Goal: Task Accomplishment & Management: Manage account settings

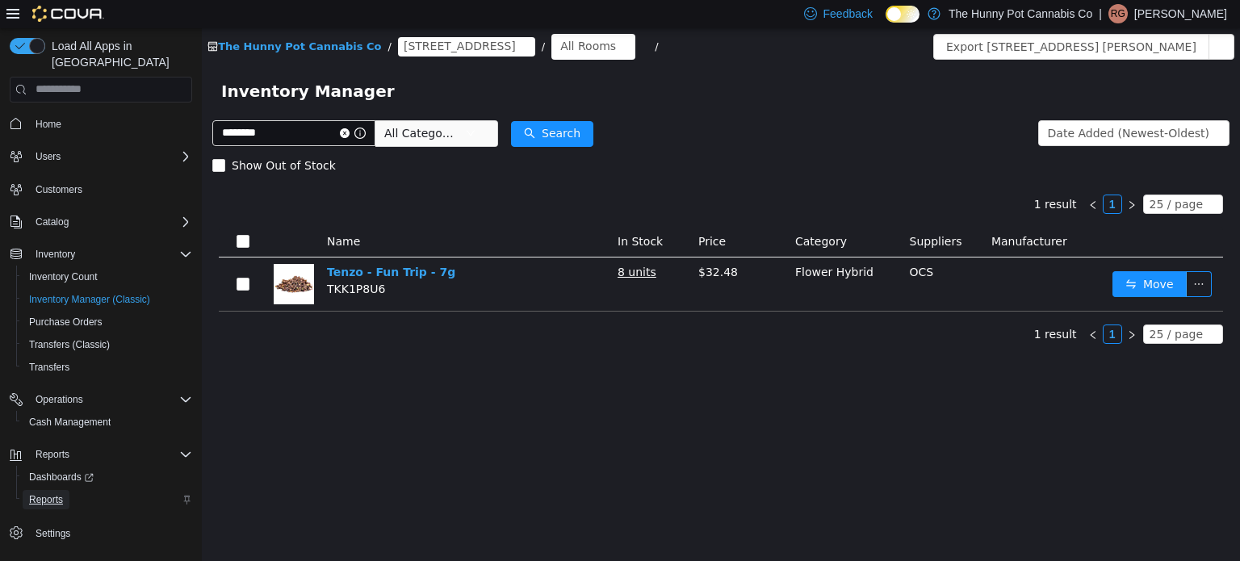
click at [27, 490] on link "Reports" at bounding box center [46, 499] width 47 height 19
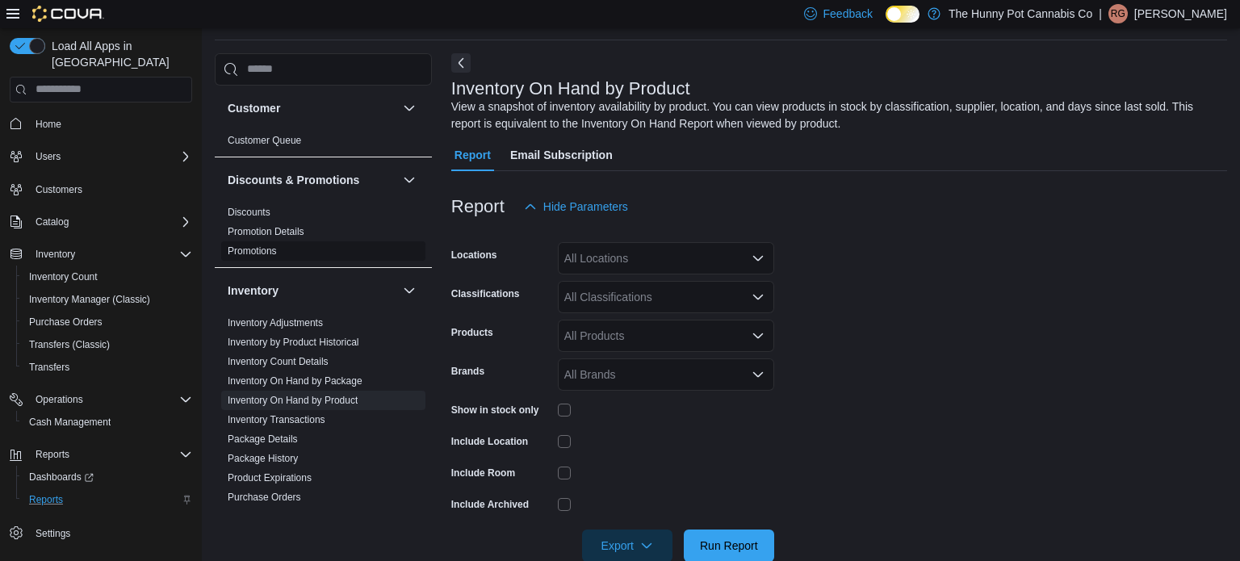
scroll to position [54, 0]
click at [692, 263] on div "All Locations" at bounding box center [666, 257] width 216 height 32
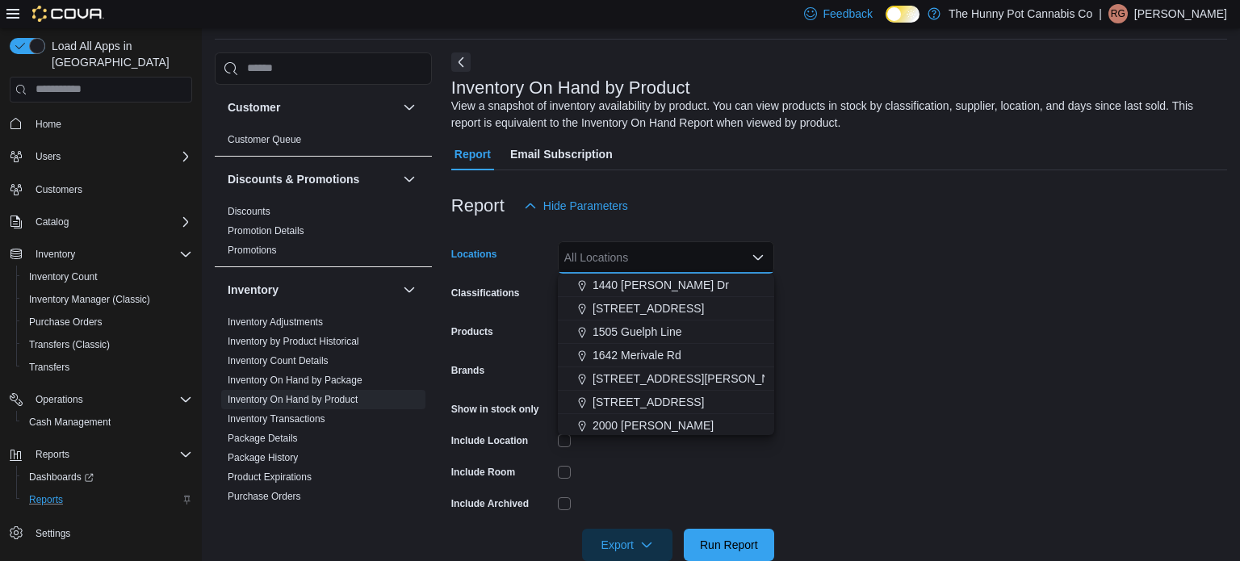
scroll to position [210, 0]
click at [612, 301] on span "[STREET_ADDRESS]" at bounding box center [648, 309] width 111 height 16
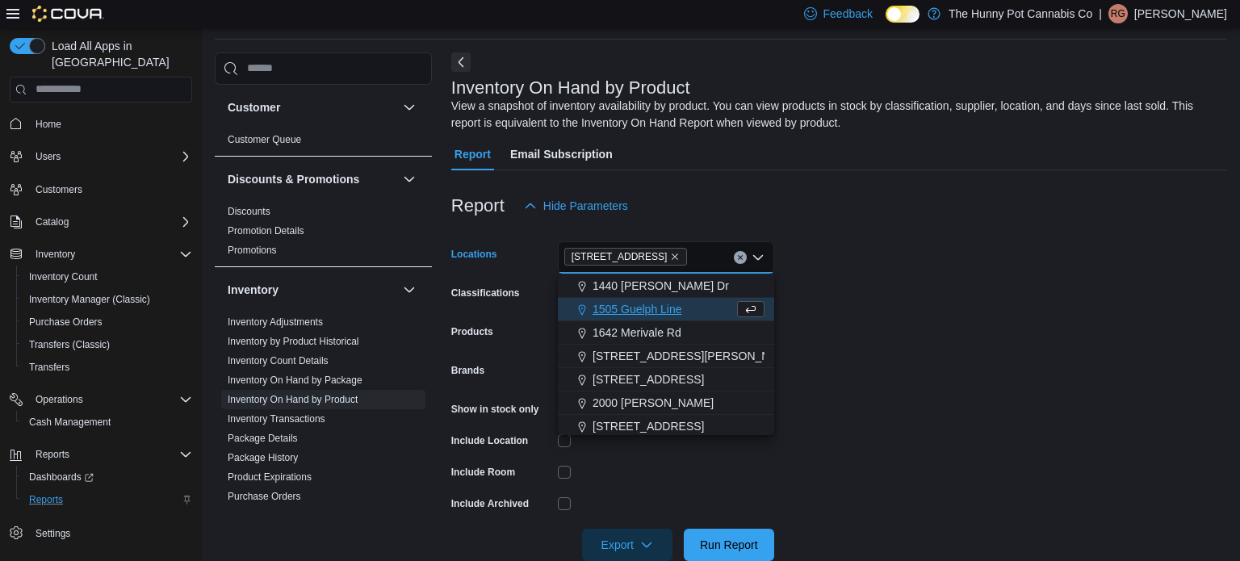
click at [849, 461] on form "Locations 145 Silver Reign Dr Combo box. Selected. 145 Silver Reign Dr. Press B…" at bounding box center [839, 391] width 776 height 339
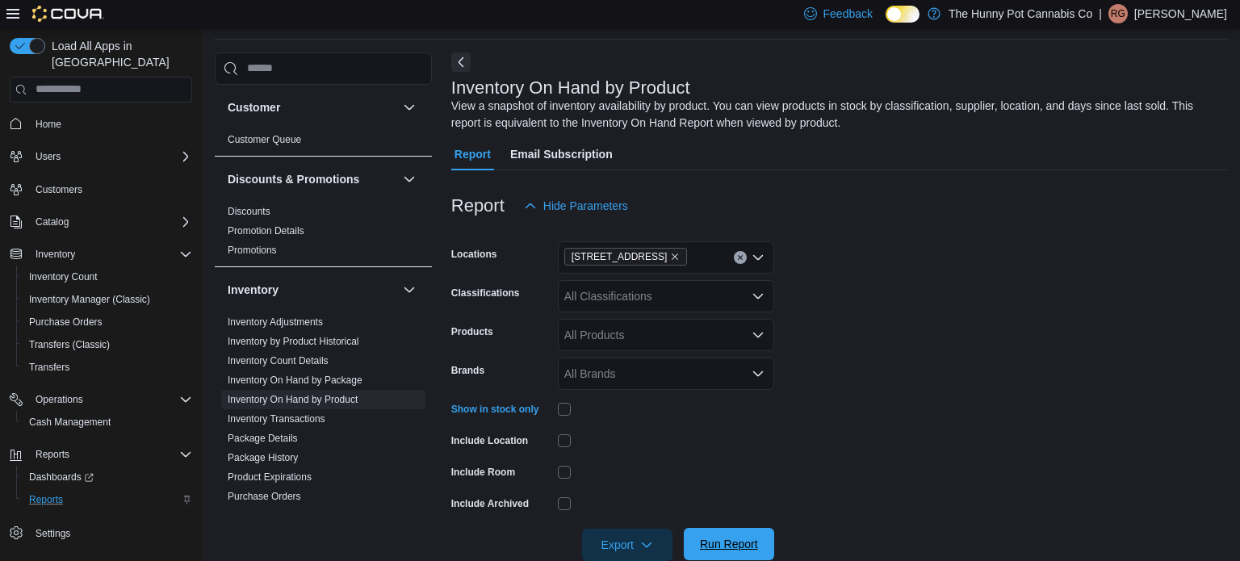
click at [710, 533] on span "Run Report" at bounding box center [729, 544] width 71 height 32
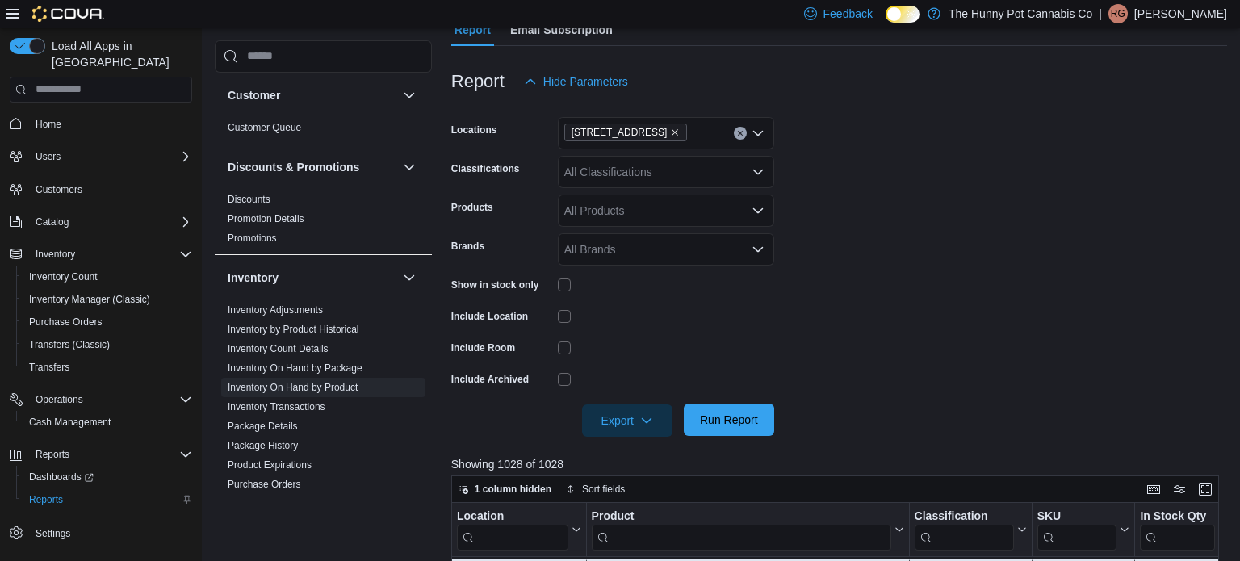
scroll to position [179, 0]
click at [611, 406] on span "Export" at bounding box center [627, 419] width 71 height 32
click at [646, 452] on span "Export to Excel" at bounding box center [629, 452] width 73 height 13
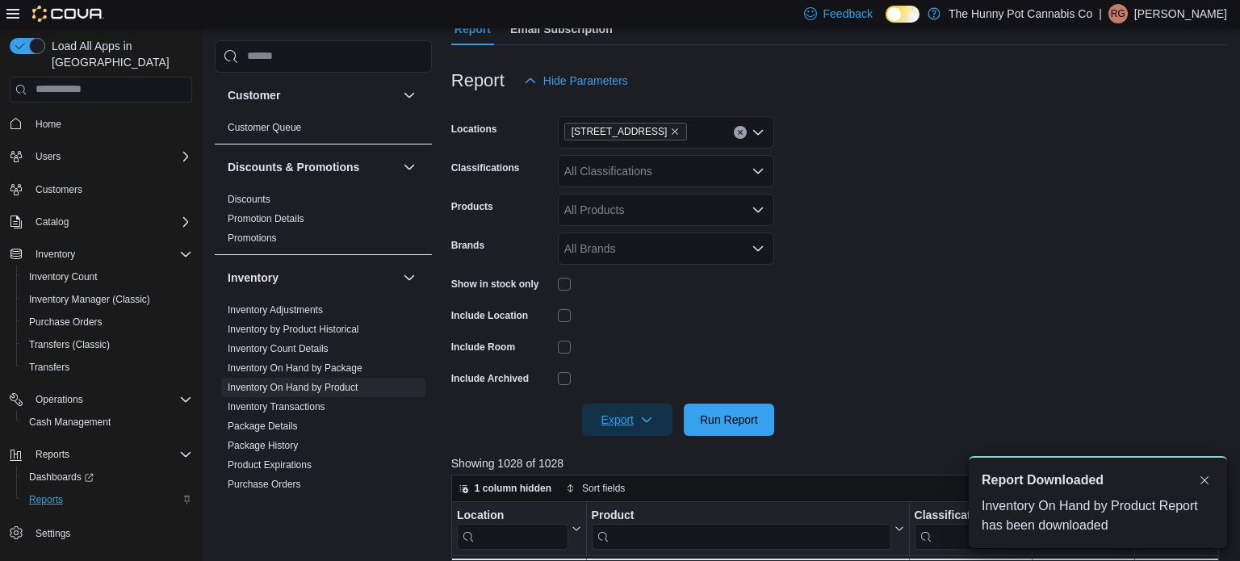
scroll to position [0, 0]
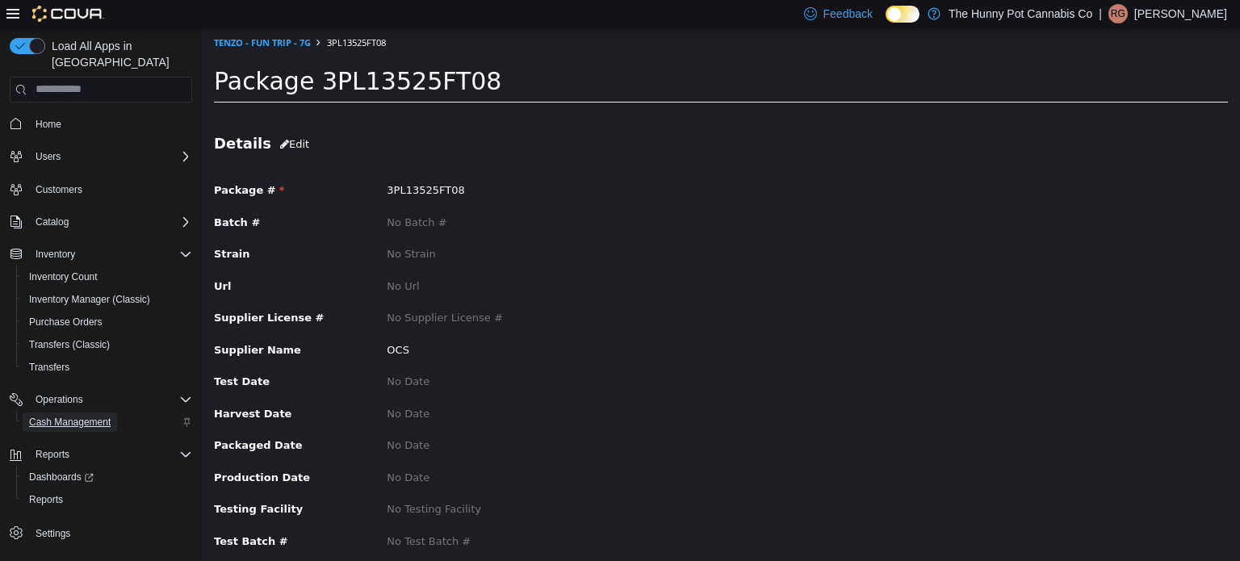
click at [97, 416] on span "Cash Management" at bounding box center [70, 422] width 82 height 13
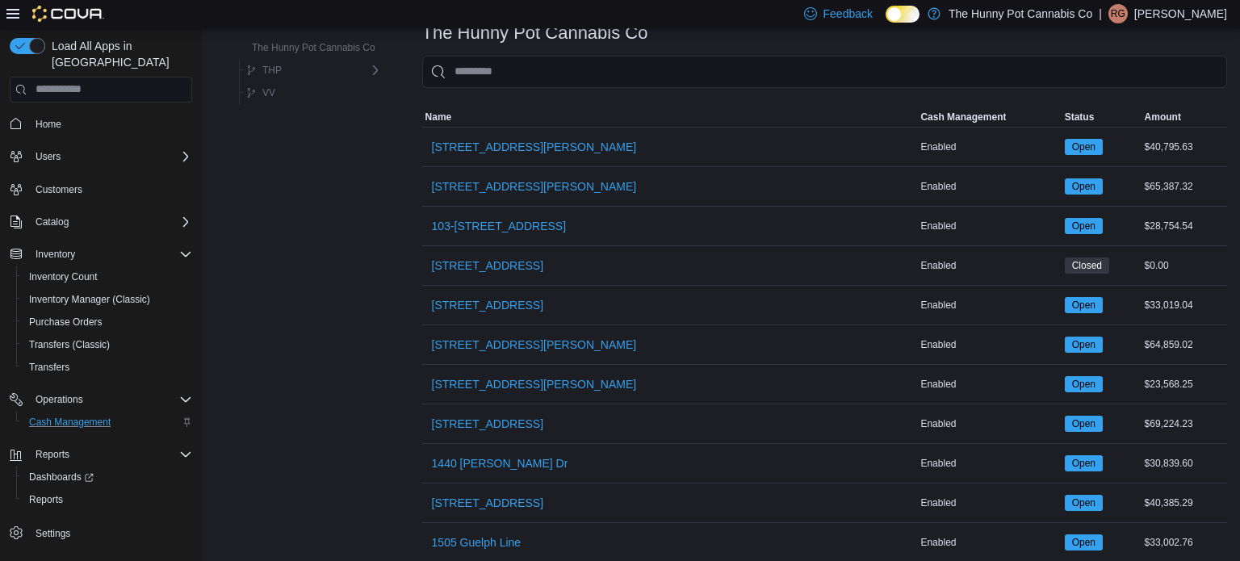
scroll to position [129, 0]
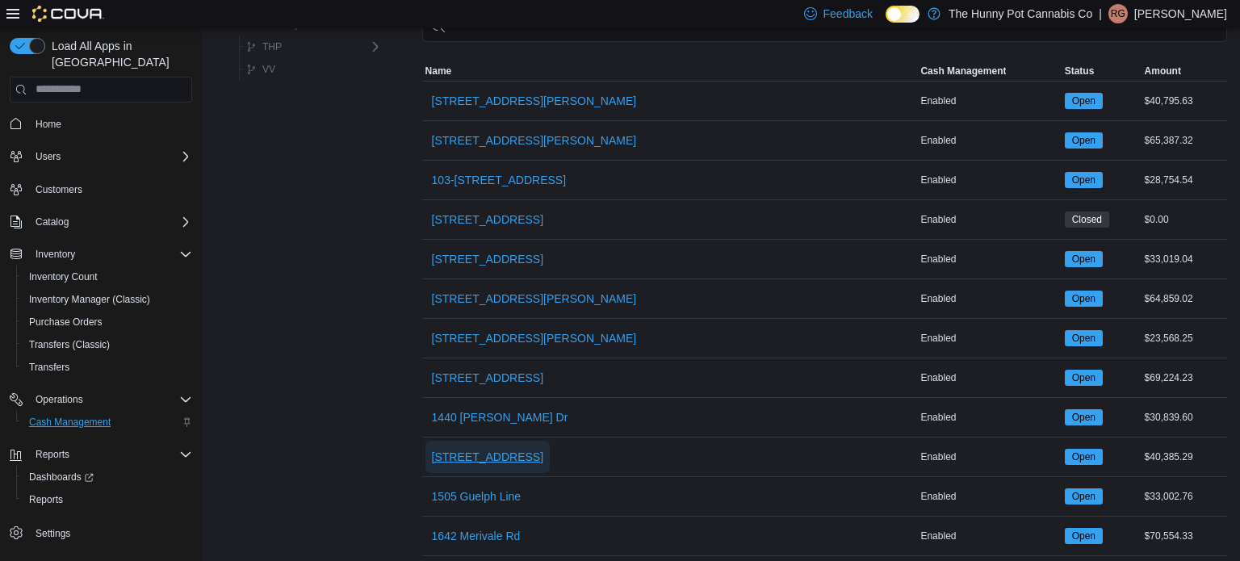
click at [489, 459] on span "[STREET_ADDRESS]" at bounding box center [487, 457] width 111 height 16
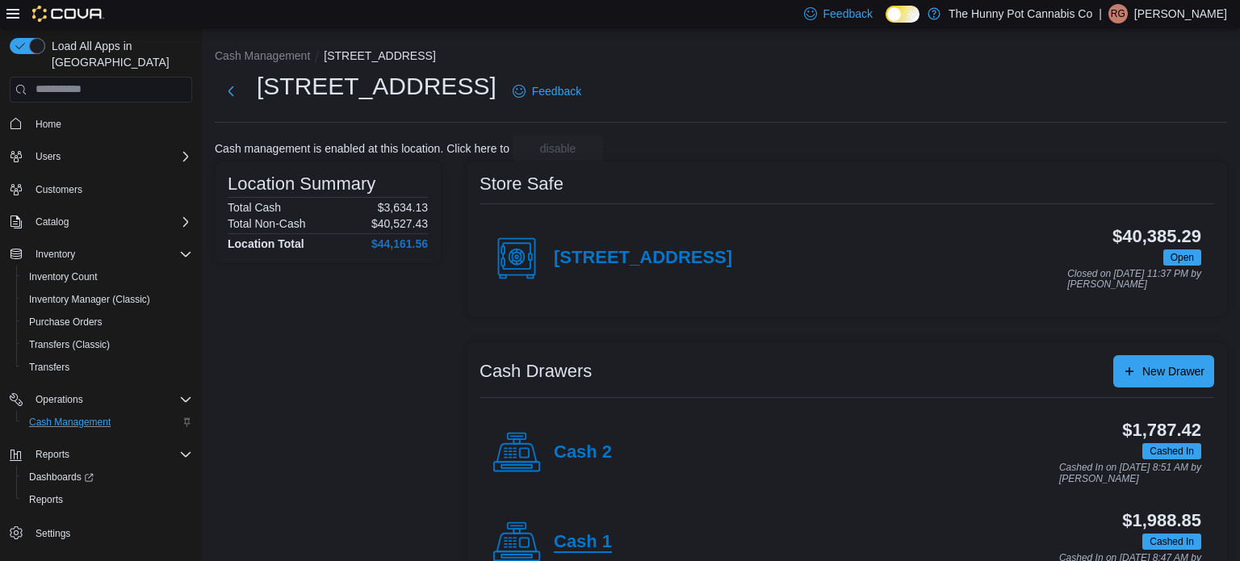
click at [576, 545] on h4 "Cash 1" at bounding box center [583, 542] width 58 height 21
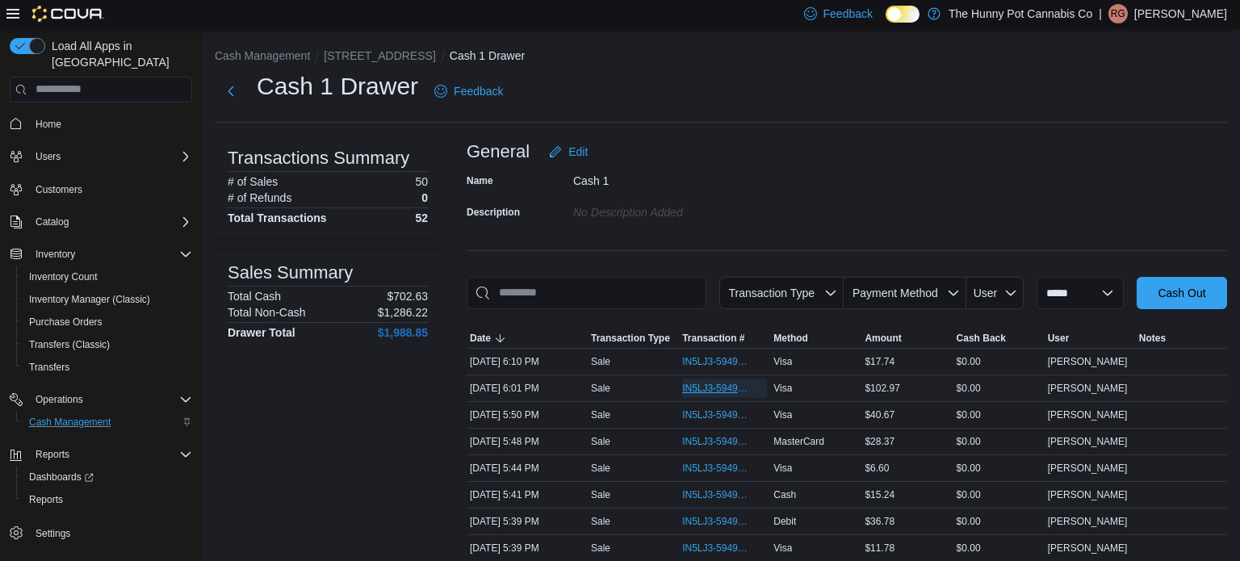
click at [696, 388] on span "IN5LJ3-5949856" at bounding box center [716, 388] width 69 height 13
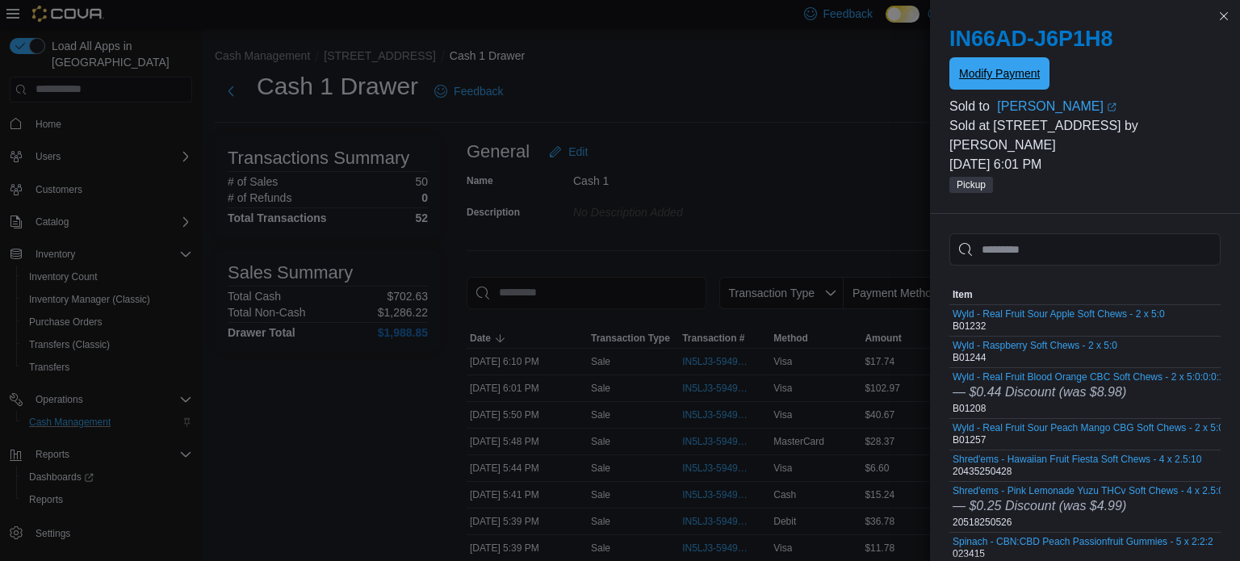
click at [1024, 82] on span "Modify Payment" at bounding box center [999, 73] width 81 height 32
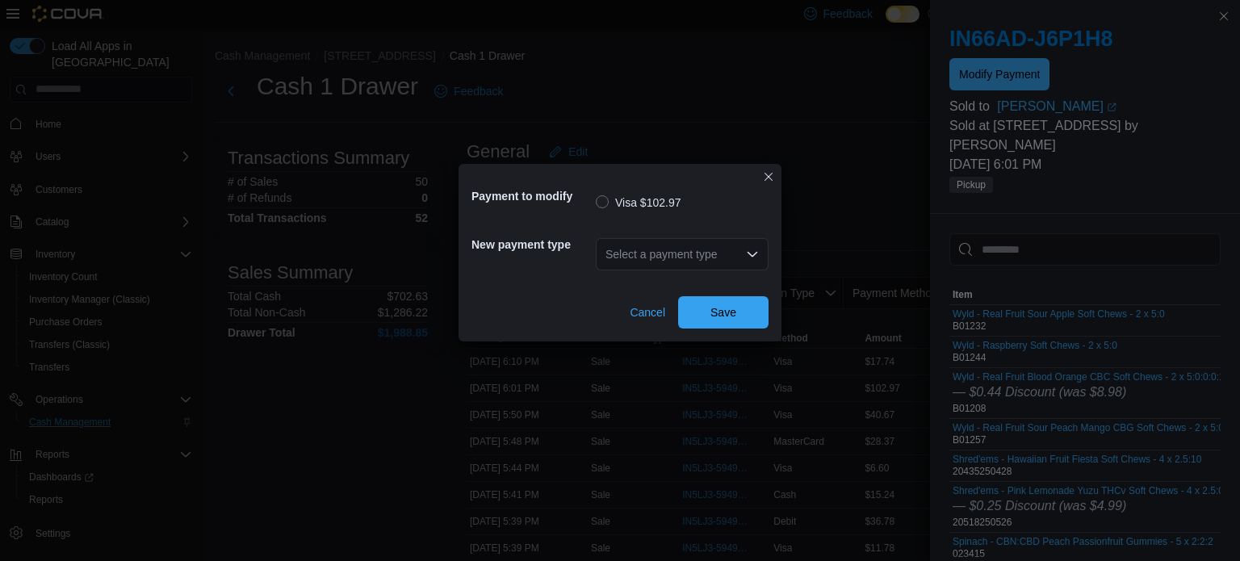
click at [750, 252] on icon "Open list of options" at bounding box center [752, 254] width 13 height 13
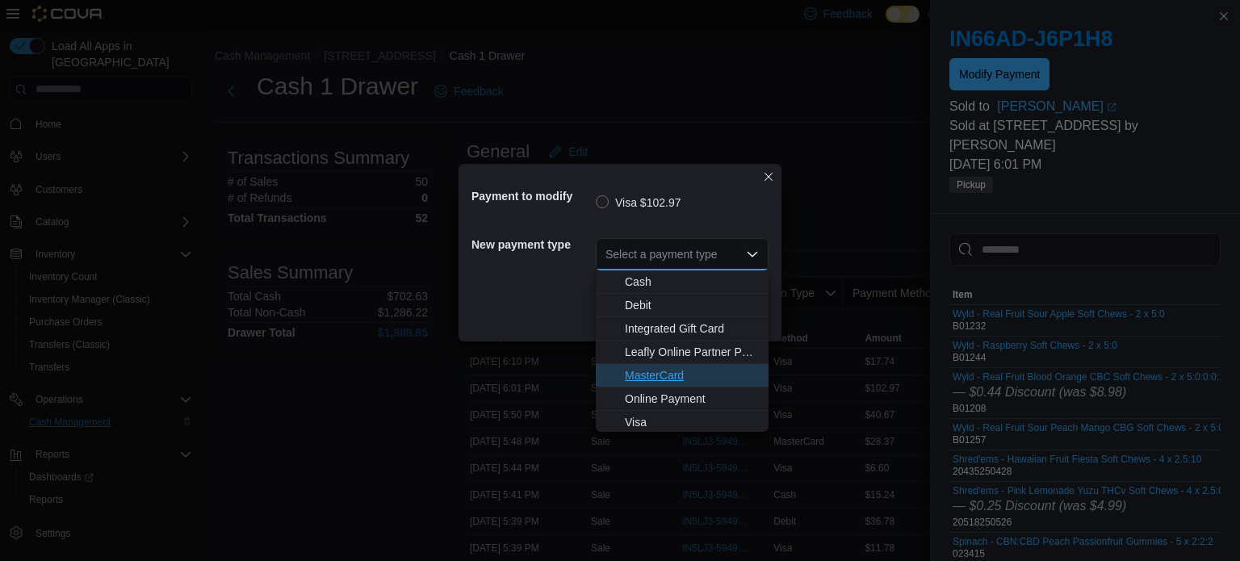
click at [672, 380] on span "MasterCard" at bounding box center [692, 375] width 134 height 16
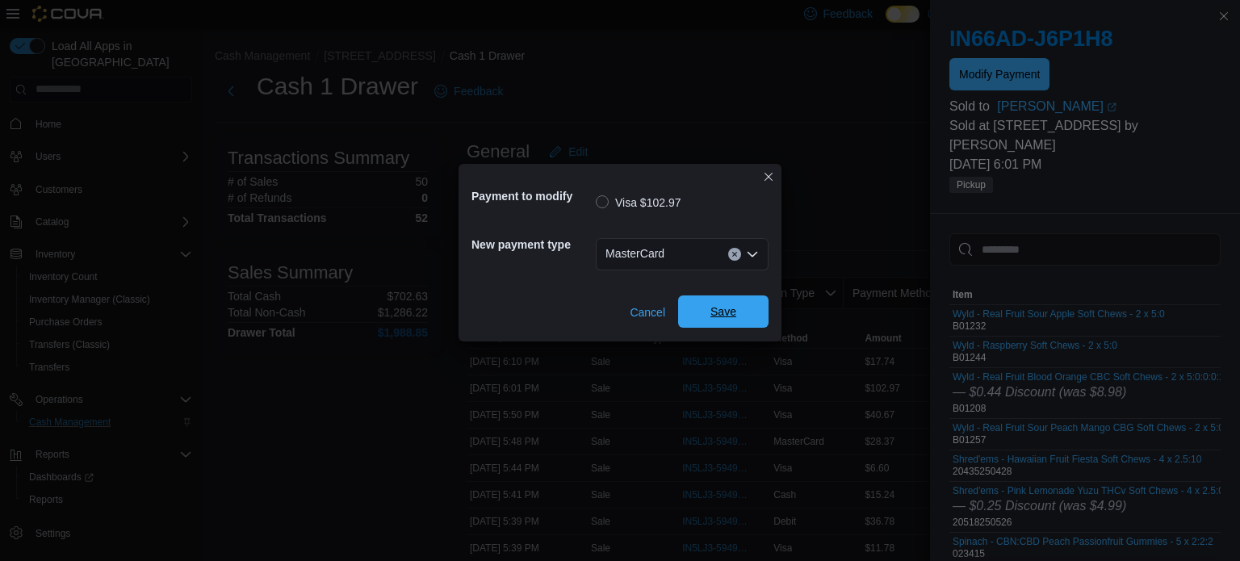
click at [723, 311] on span "Save" at bounding box center [724, 312] width 26 height 16
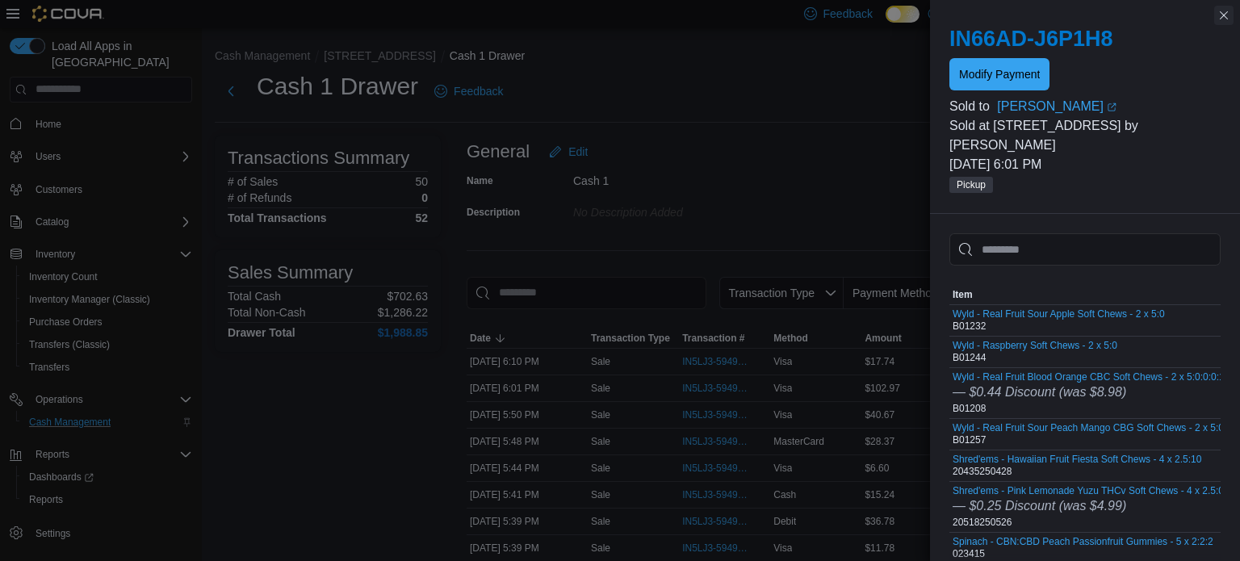
click at [1222, 15] on button "Close this dialog" at bounding box center [1223, 15] width 19 height 19
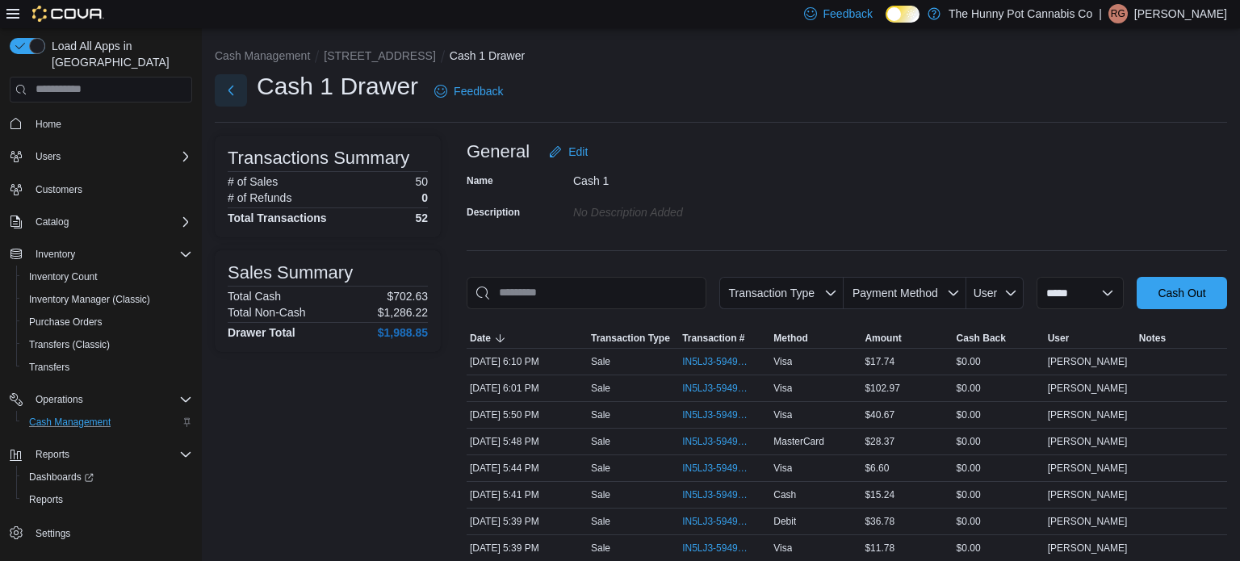
click at [232, 91] on button "Next" at bounding box center [231, 90] width 32 height 32
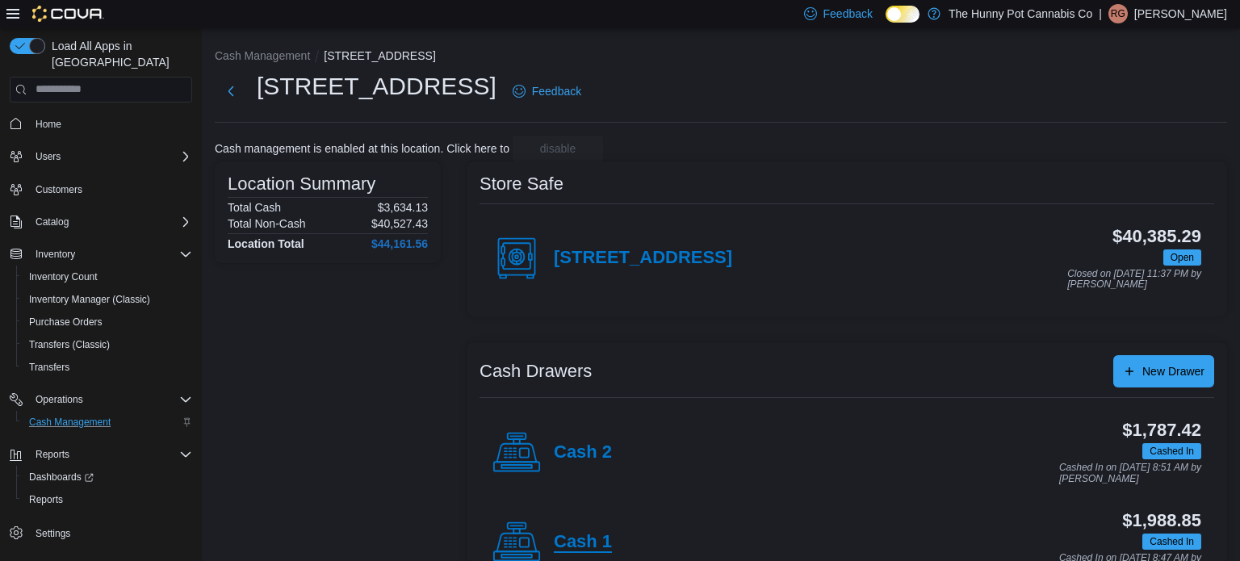
click at [568, 537] on h4 "Cash 1" at bounding box center [583, 542] width 58 height 21
